Goal: Information Seeking & Learning: Find contact information

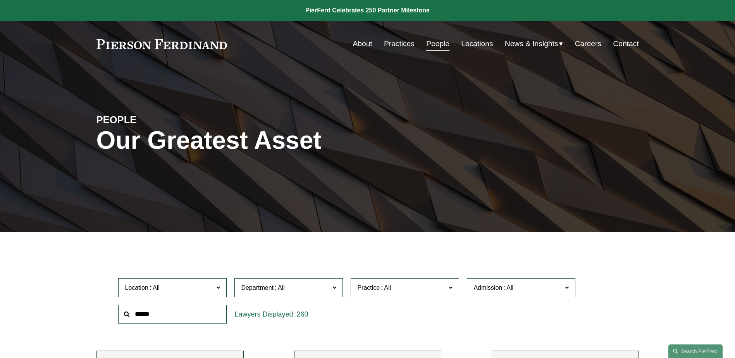
scroll to position [4183, 0]
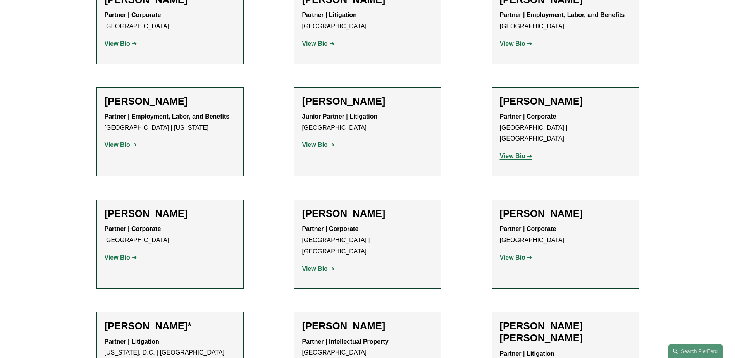
click at [312, 265] on strong "View Bio" at bounding box center [315, 268] width 26 height 7
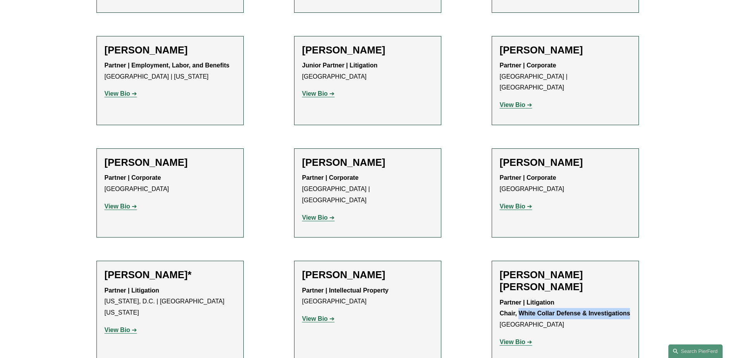
scroll to position [4261, 0]
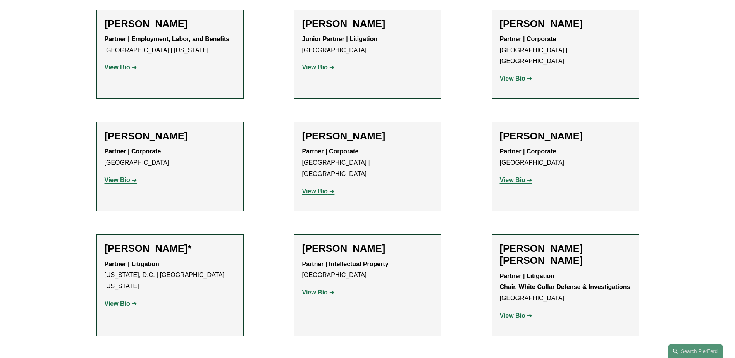
drag, startPoint x: 328, startPoint y: 214, endPoint x: 428, endPoint y: 215, distance: 100.3
copy strong "Employment, Labor, and Benefits"
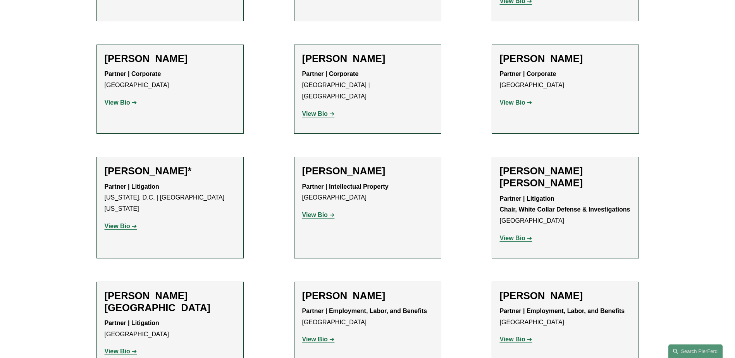
drag, startPoint x: 332, startPoint y: 251, endPoint x: 368, endPoint y: 253, distance: 36.1
copy strong "Real Estate"
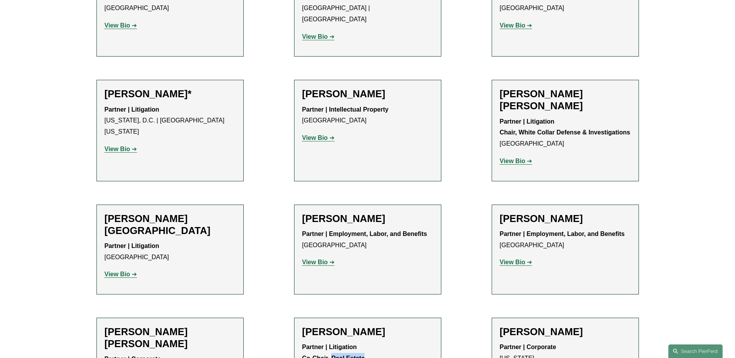
scroll to position [4416, 0]
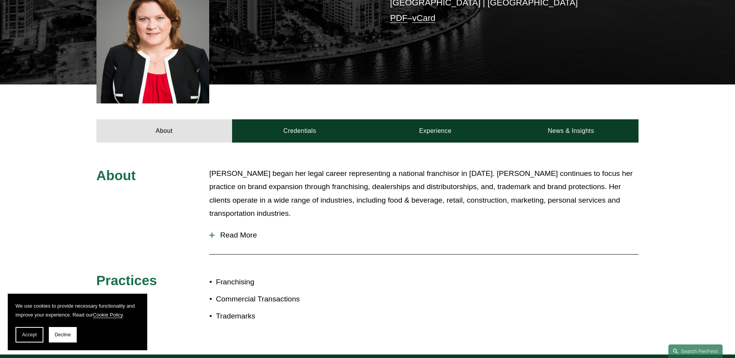
scroll to position [310, 0]
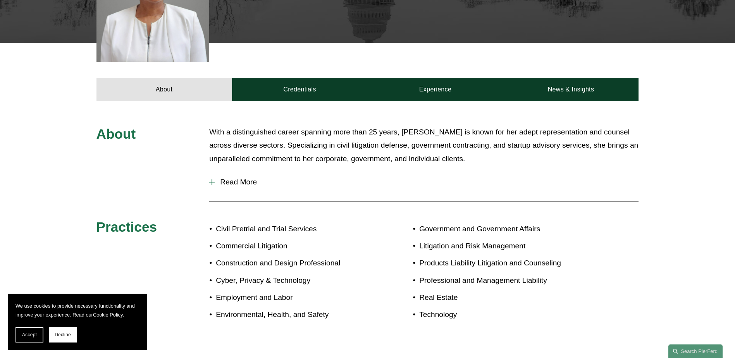
scroll to position [447, 0]
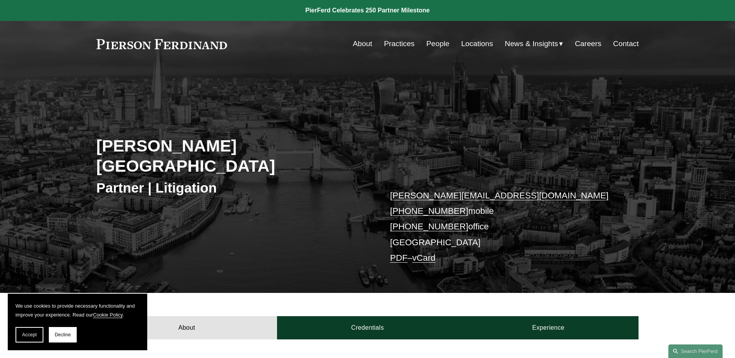
drag, startPoint x: 388, startPoint y: 210, endPoint x: 460, endPoint y: 210, distance: 72.0
click at [460, 210] on div "Peter Huth-Wallis Partner | Litigation peter.huthwallis@pierferd.com +44 78 436…" at bounding box center [367, 191] width 735 height 204
copy link "+44 20 4591 3221"
drag, startPoint x: 509, startPoint y: 179, endPoint x: 387, endPoint y: 176, distance: 122.1
click at [387, 176] on div "Peter Huth-Wallis Partner | Litigation peter.huthwallis@pierferd.com +44 78 436…" at bounding box center [367, 191] width 735 height 204
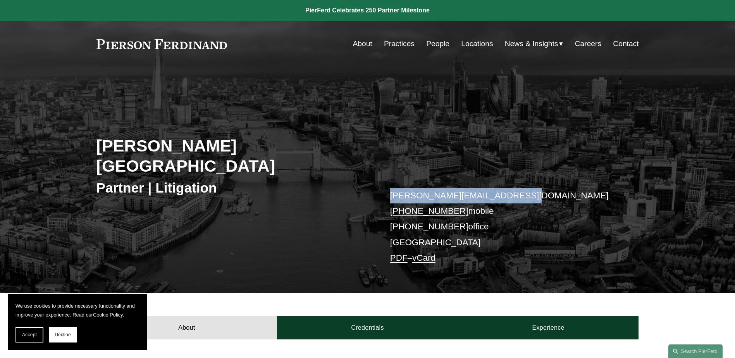
copy link "peter.huthwallis@pierferd.com"
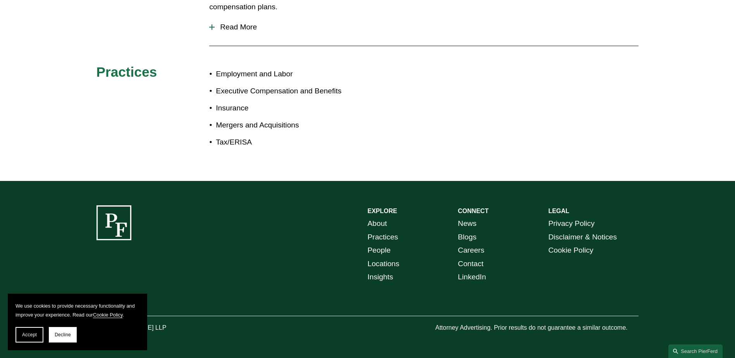
scroll to position [400, 0]
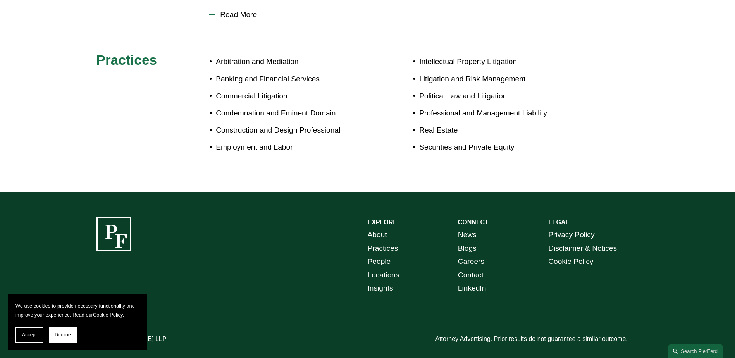
scroll to position [404, 0]
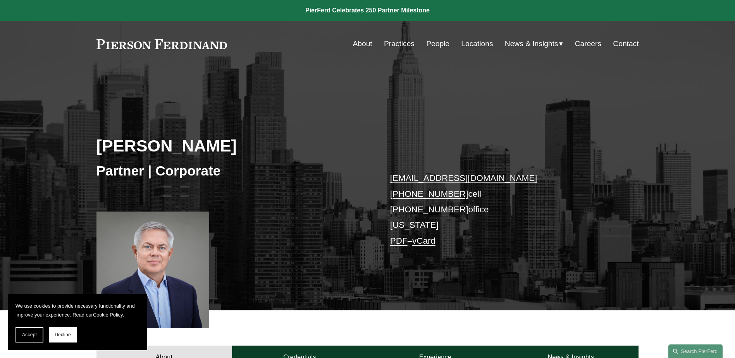
scroll to position [423, 0]
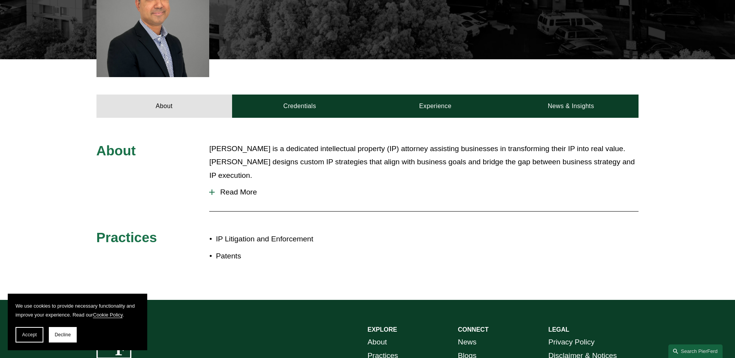
scroll to position [365, 0]
